Goal: Book appointment/travel/reservation

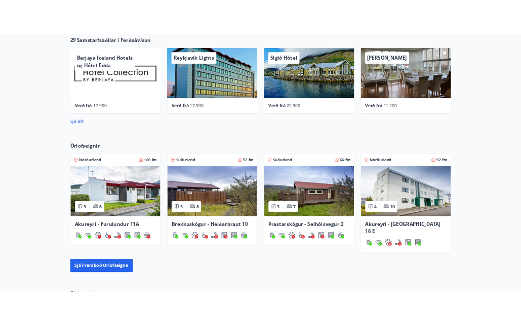
scroll to position [819, 0]
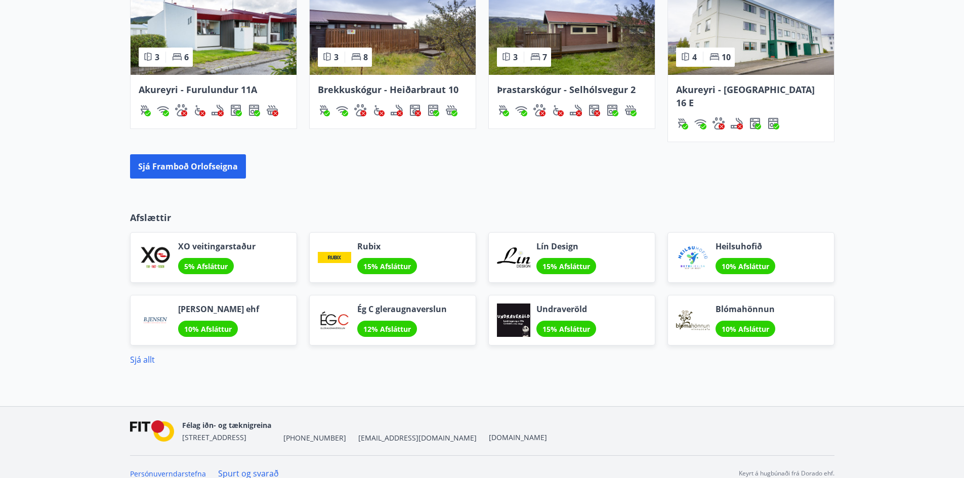
click at [374, 425] on div "Félag iðn- og tæknigreina [STREET_ADDRESS] [PHONE_NUMBER] [EMAIL_ADDRESS][DOMAI…" at bounding box center [364, 431] width 365 height 24
drag, startPoint x: 373, startPoint y: 426, endPoint x: 344, endPoint y: 428, distance: 28.9
click at [344, 428] on div "Félag iðn- og tæknigreina [STREET_ADDRESS] [PHONE_NUMBER] [EMAIL_ADDRESS][DOMAI…" at bounding box center [364, 431] width 365 height 24
copy span "[EMAIL_ADDRESS][DOMAIN_NAME]"
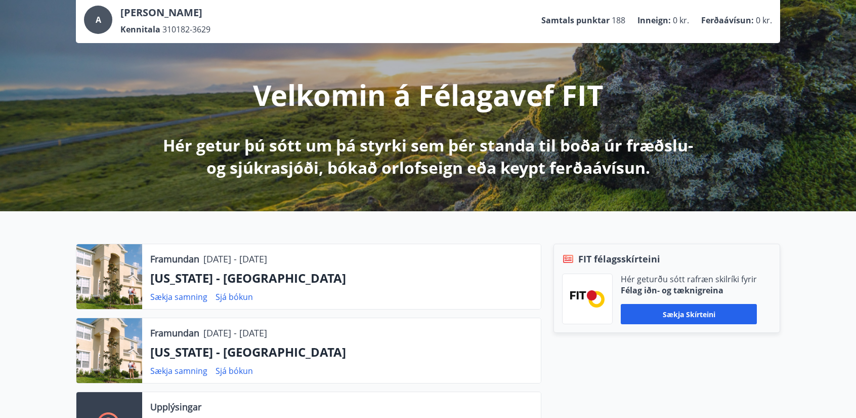
scroll to position [0, 0]
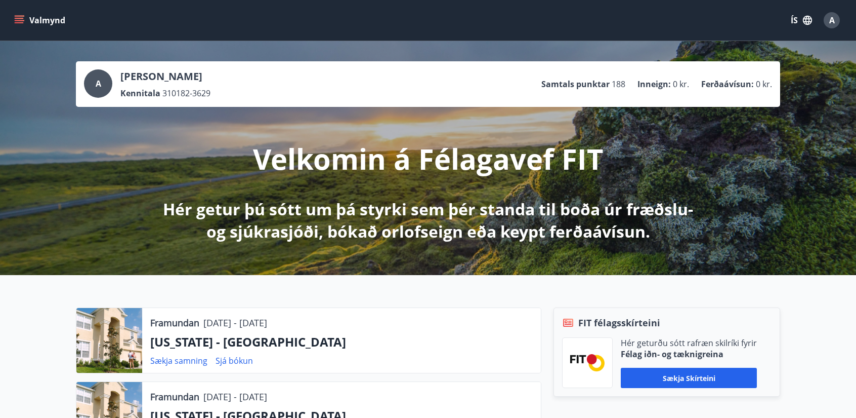
click at [23, 18] on icon "menu" at bounding box center [19, 20] width 10 height 10
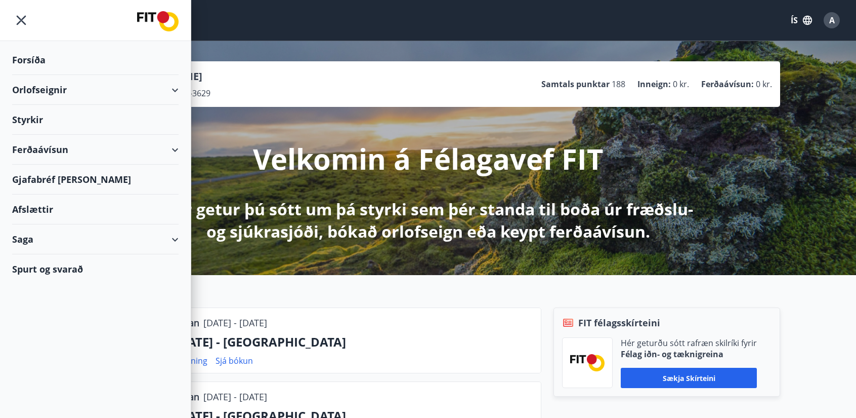
click at [101, 88] on div "Orlofseignir" at bounding box center [95, 90] width 167 height 30
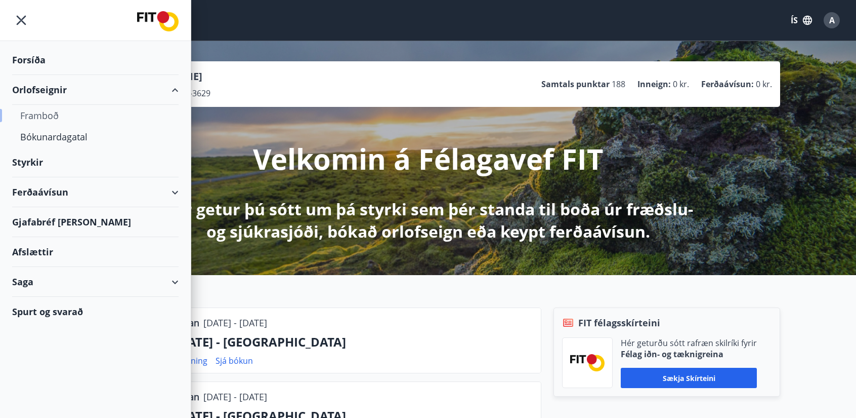
click at [49, 114] on div "Framboð" at bounding box center [95, 115] width 150 height 21
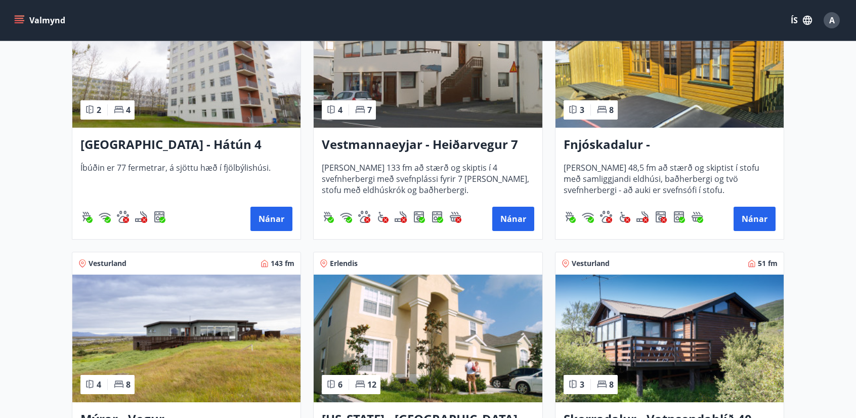
scroll to position [1114, 0]
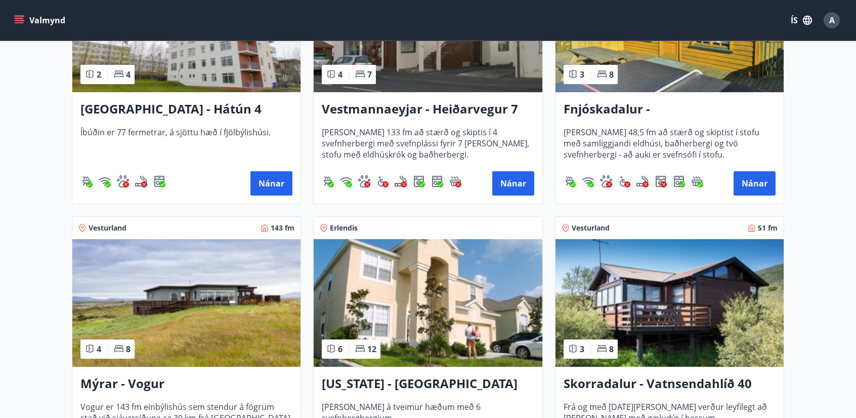
click at [431, 292] on img at bounding box center [428, 303] width 228 height 128
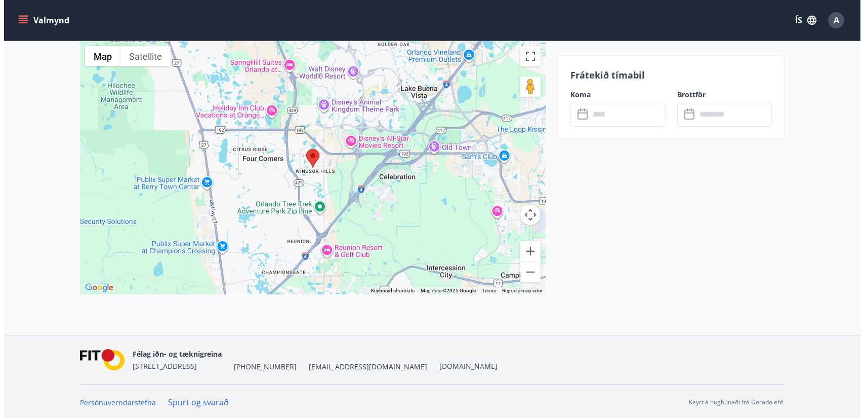
scroll to position [1305, 0]
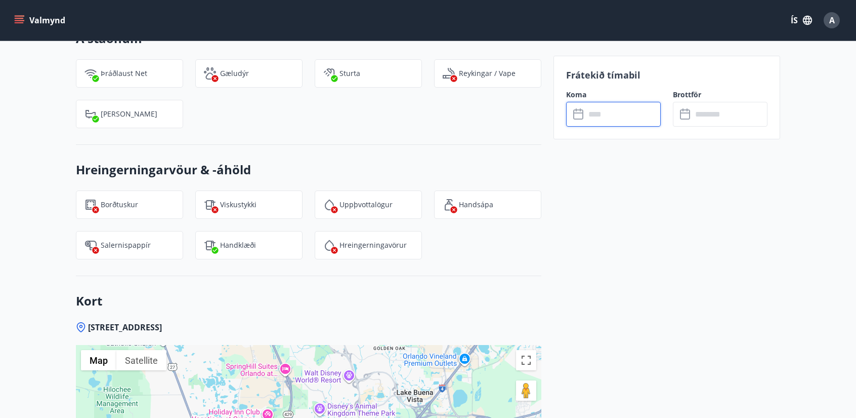
click at [615, 118] on input "text" at bounding box center [623, 114] width 75 height 25
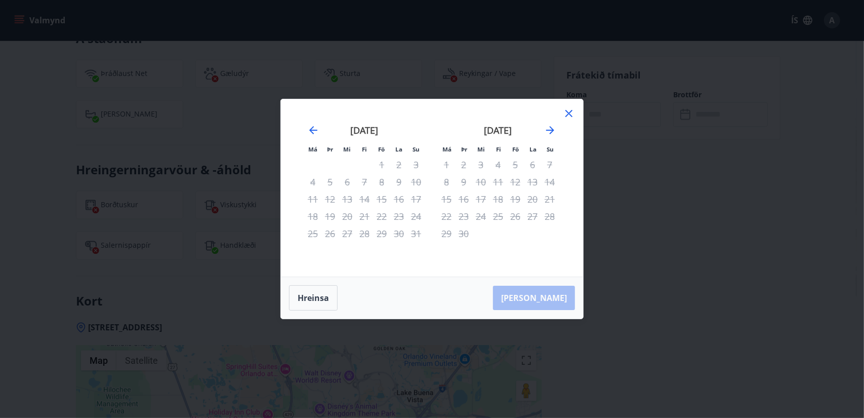
click at [570, 113] on icon at bounding box center [569, 113] width 12 height 12
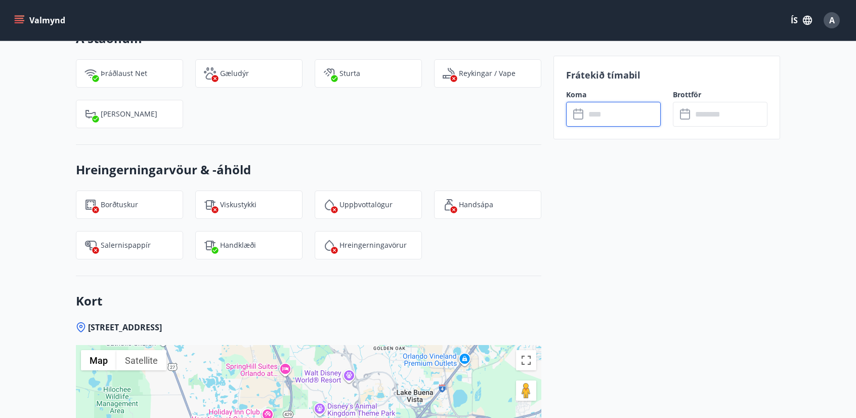
click at [604, 112] on input "text" at bounding box center [623, 114] width 75 height 25
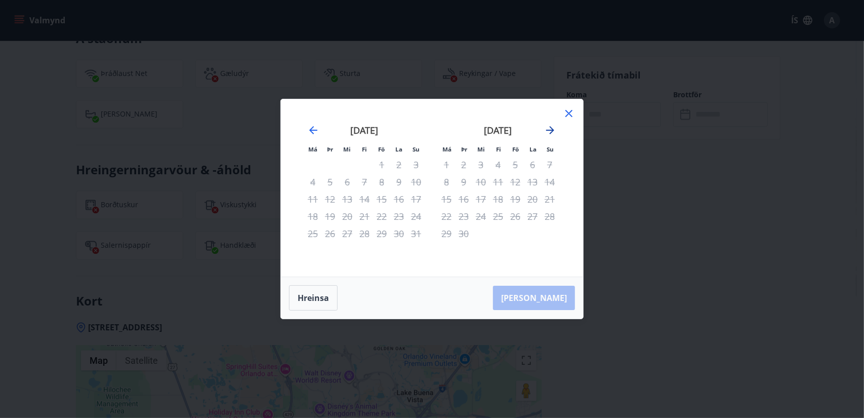
click at [548, 130] on icon "Move forward to switch to the next month." at bounding box center [550, 130] width 8 height 8
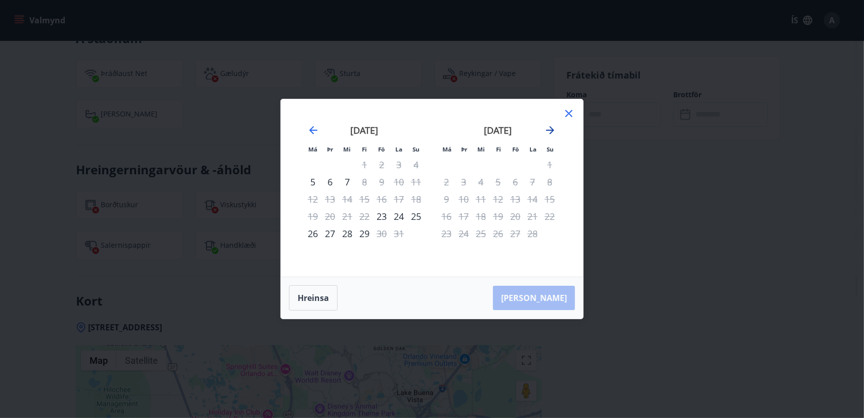
click at [548, 130] on icon "Move forward to switch to the next month." at bounding box center [550, 130] width 8 height 8
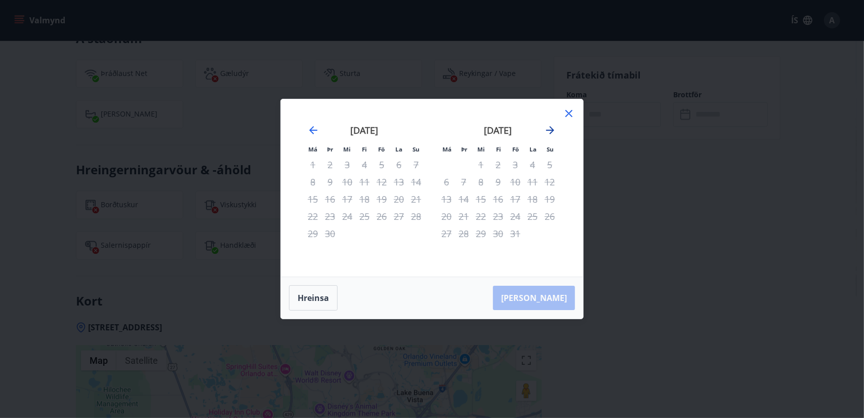
click at [548, 130] on icon "Move forward to switch to the next month." at bounding box center [550, 130] width 8 height 8
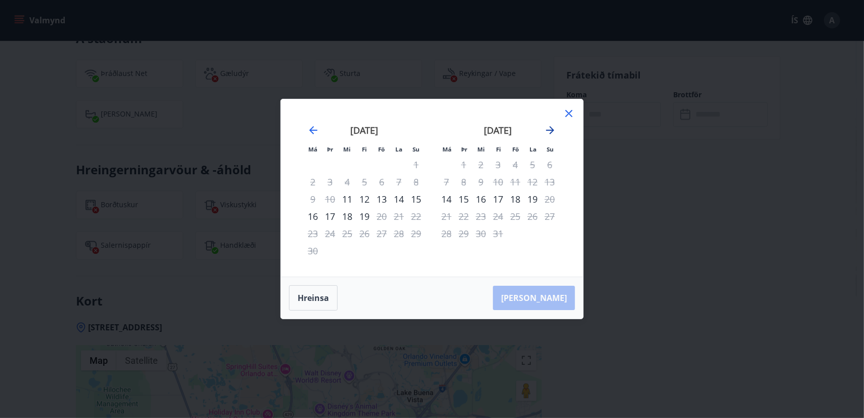
click at [548, 130] on icon "Move forward to switch to the next month." at bounding box center [550, 130] width 8 height 8
click at [751, 164] on div "Má Þr Mi Fi Fö La Su Má Þr Mi Fi Fö La Su [DATE] 1 2 3 4 5 6 7 8 9 10 11 12 13 …" at bounding box center [432, 209] width 864 height 418
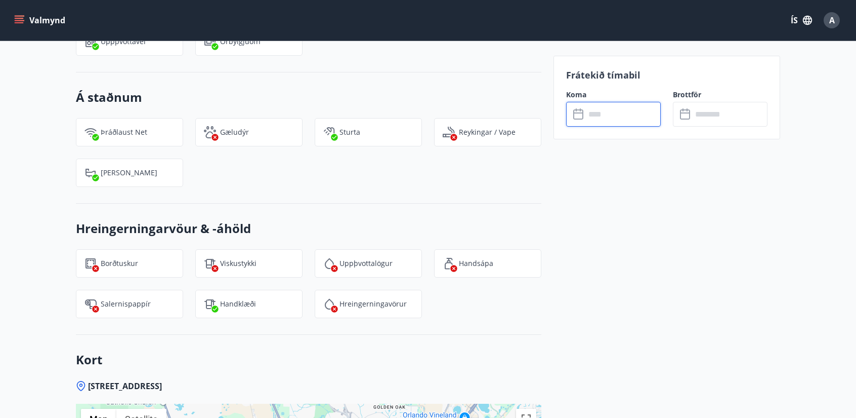
scroll to position [1204, 0]
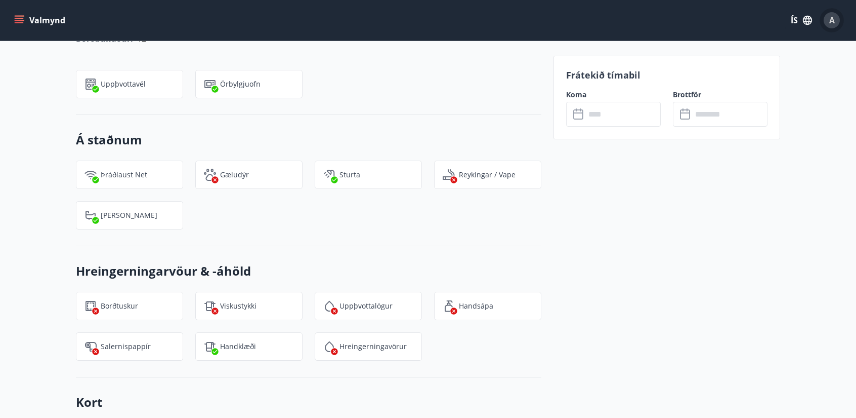
click at [834, 16] on span "A" at bounding box center [833, 20] width 6 height 11
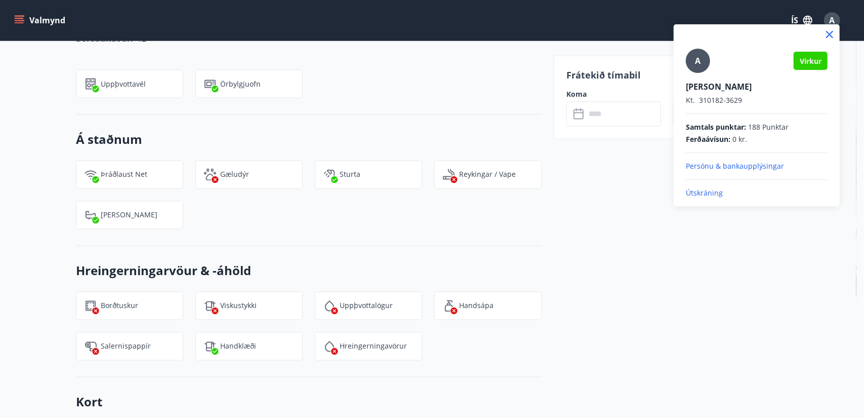
click at [447, 116] on div at bounding box center [432, 209] width 864 height 418
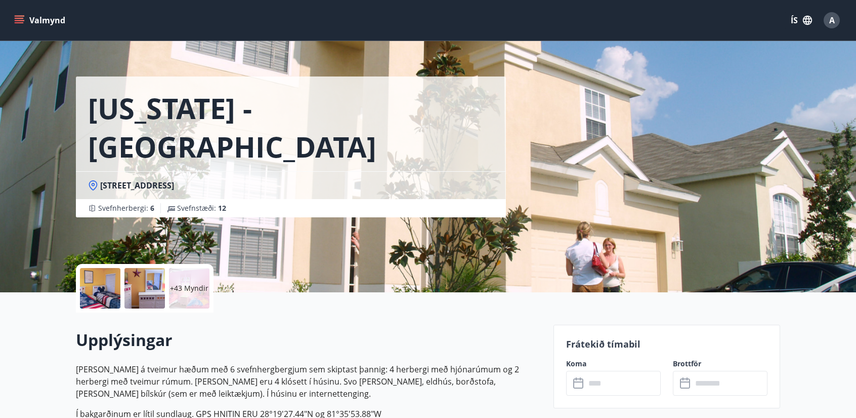
scroll to position [0, 0]
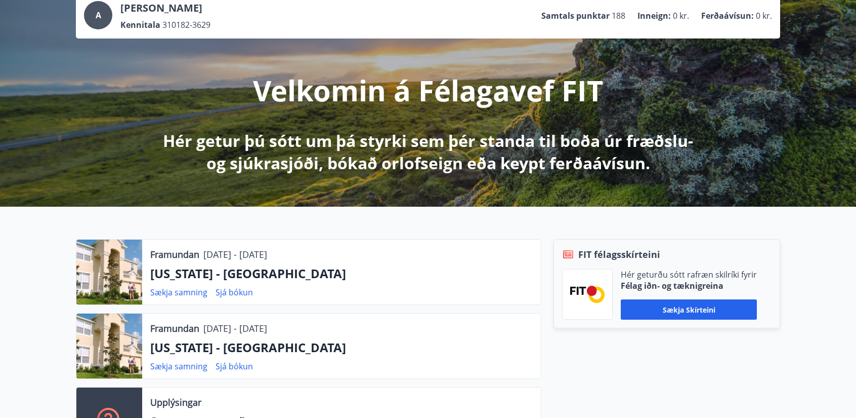
scroll to position [152, 0]
